Goal: Communication & Community: Answer question/provide support

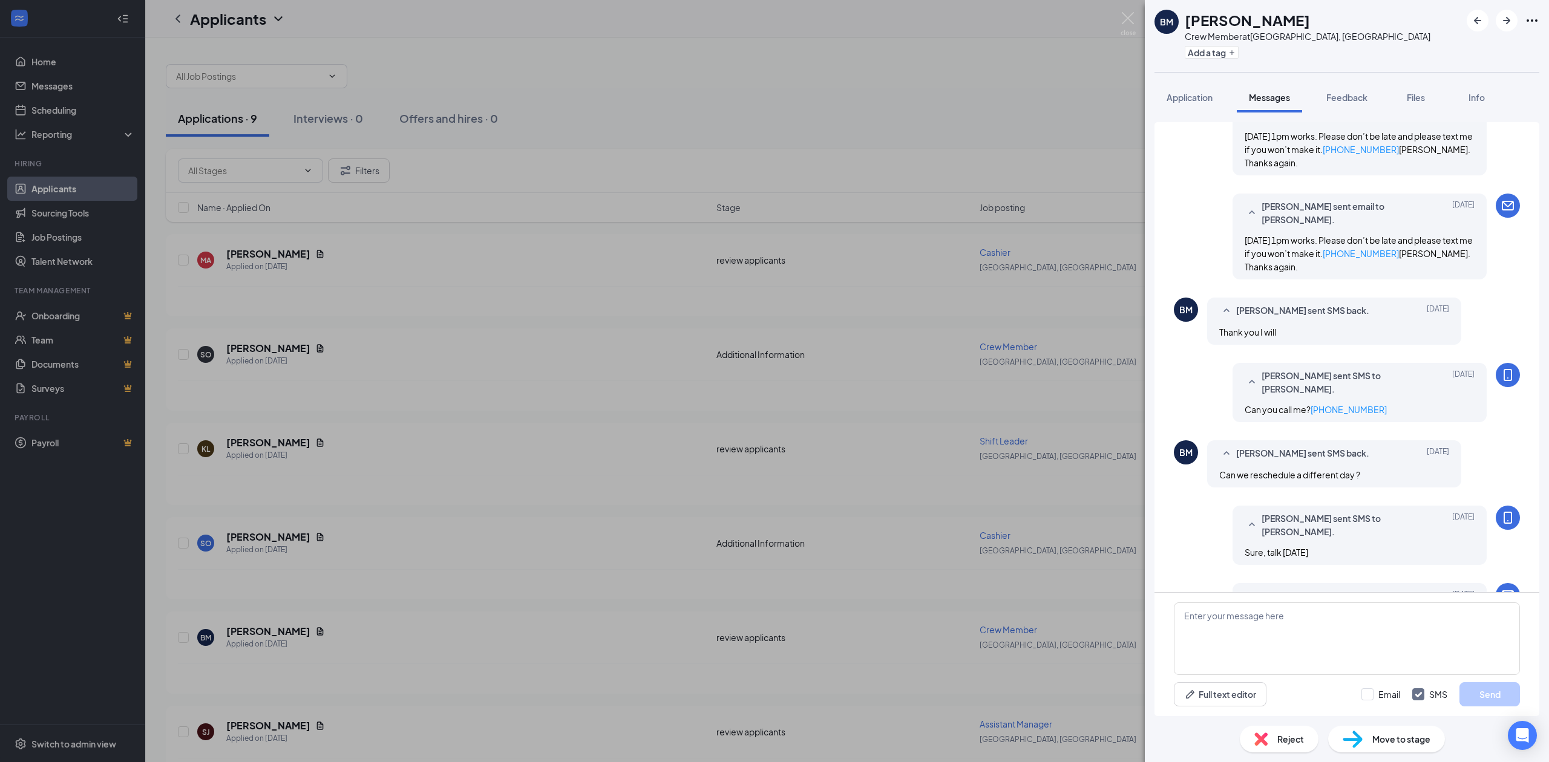
scroll to position [349, 0]
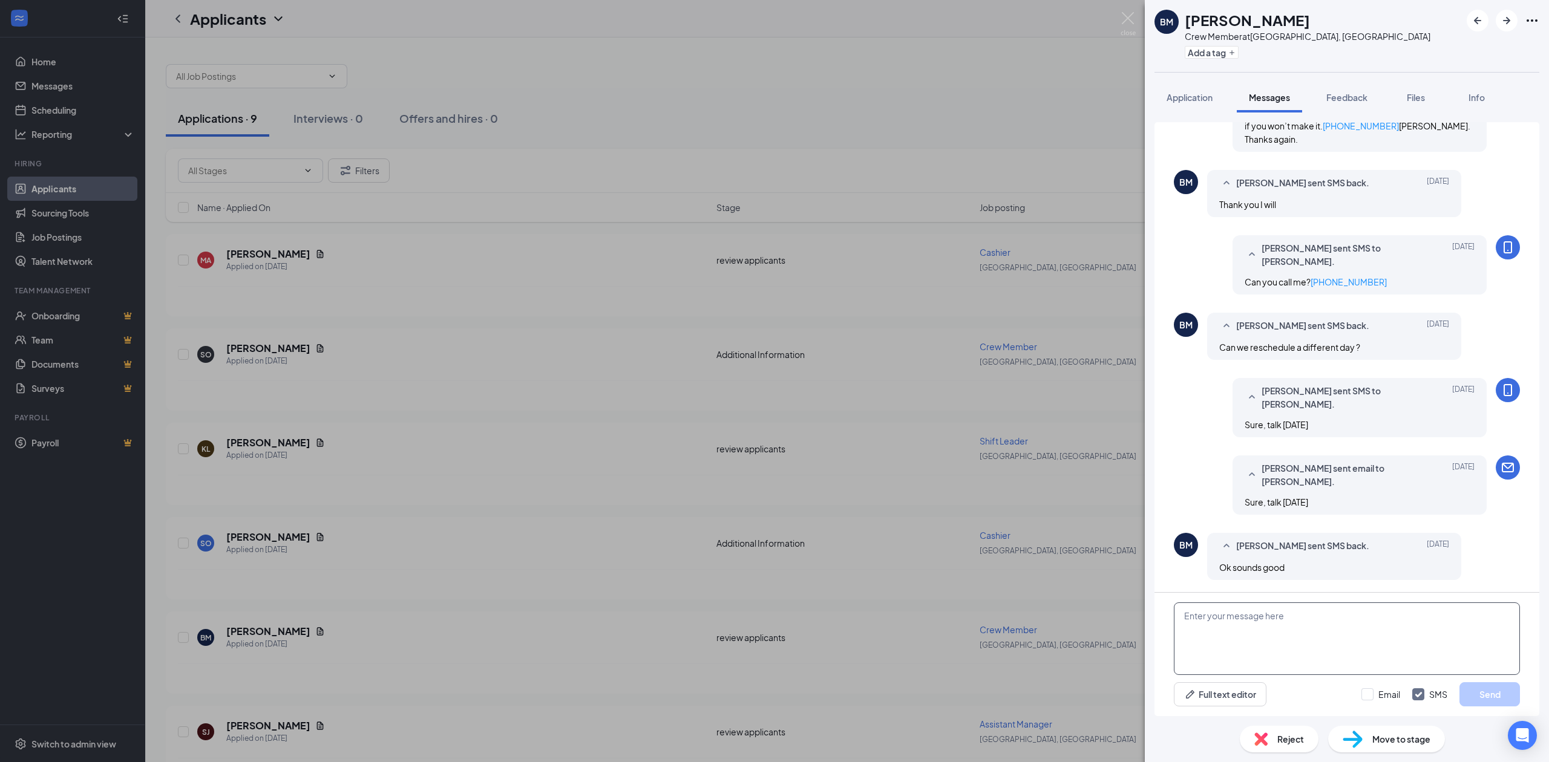
click at [1216, 620] on textarea at bounding box center [1347, 639] width 346 height 73
type textarea "When can you come in this week? Either before 10am or between !-2pm?"
click at [1490, 695] on button "Send" at bounding box center [1490, 695] width 61 height 24
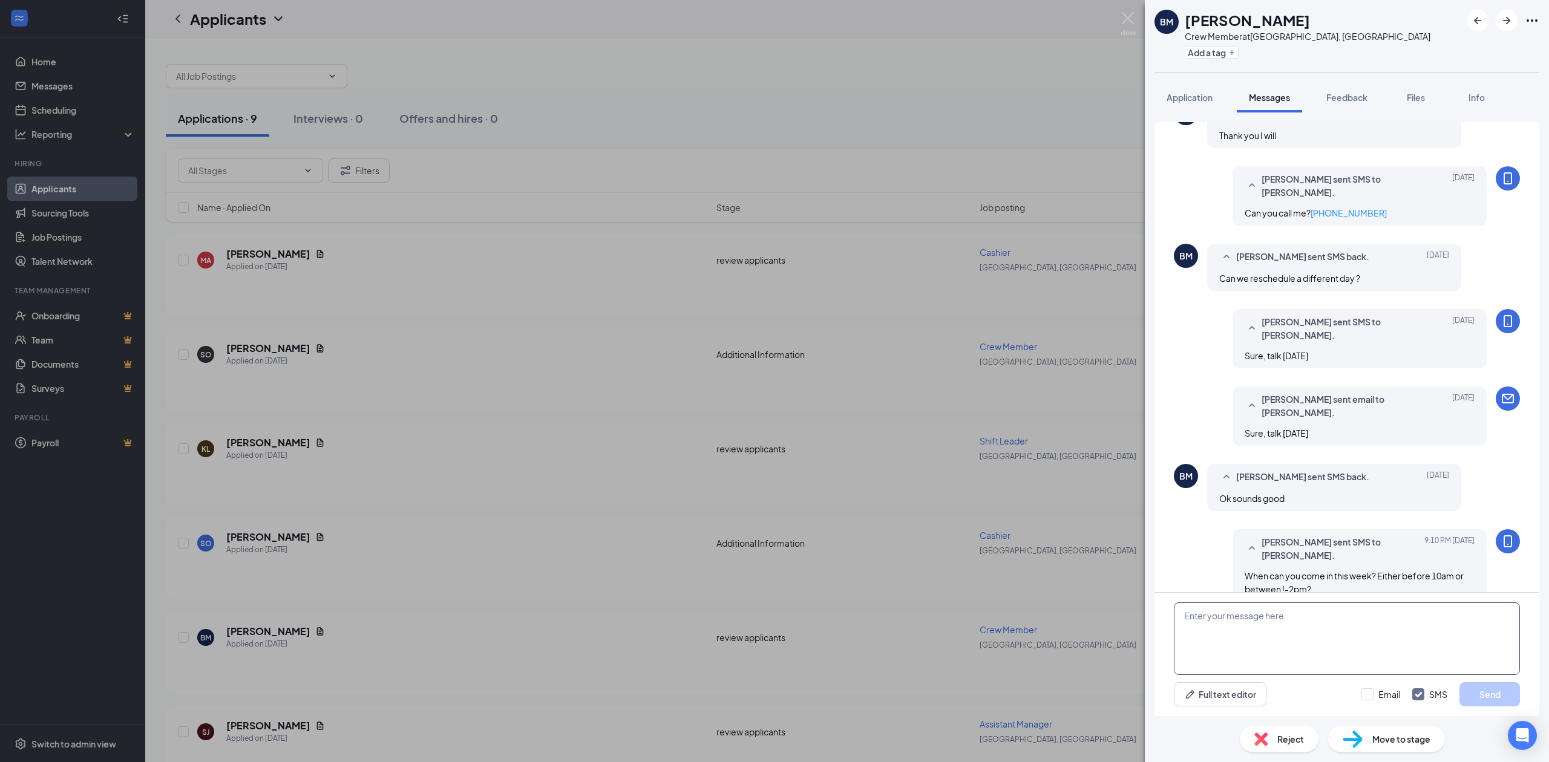
scroll to position [439, 0]
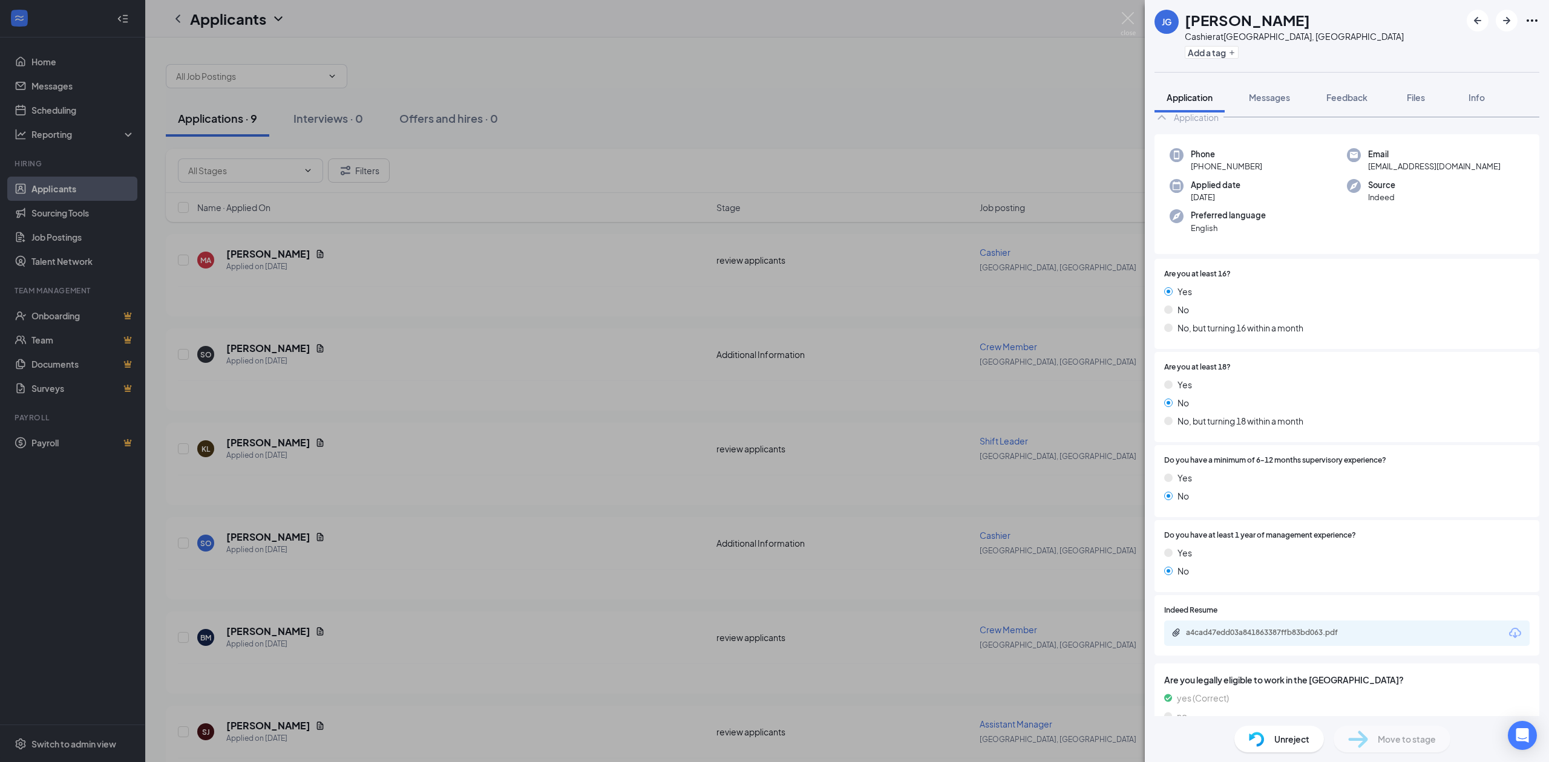
scroll to position [161, 0]
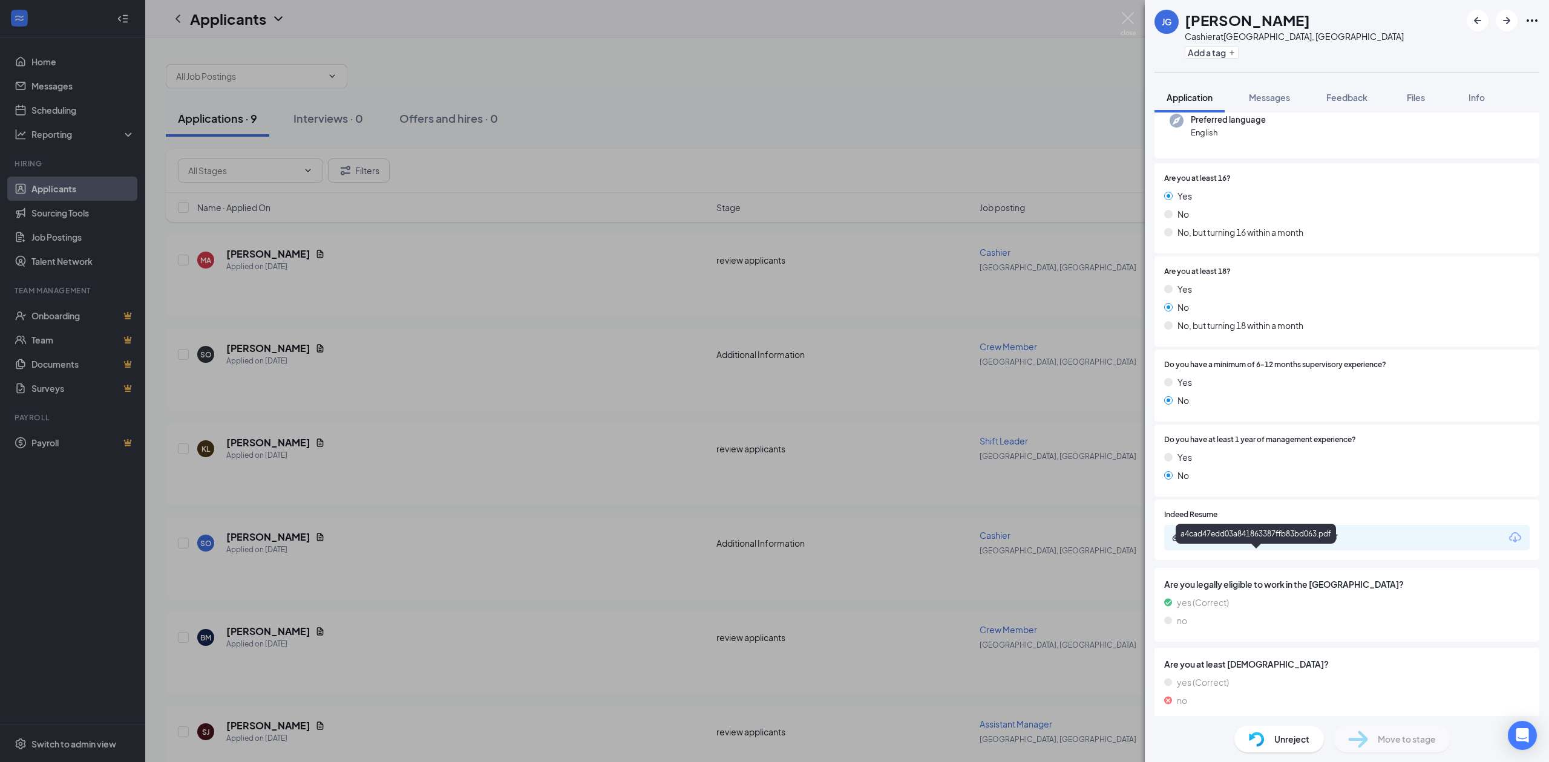
click at [1243, 542] on div "a4cad47edd03a841863387ffb83bd063.pdf" at bounding box center [1270, 537] width 169 height 10
